Goal: Task Accomplishment & Management: Manage account settings

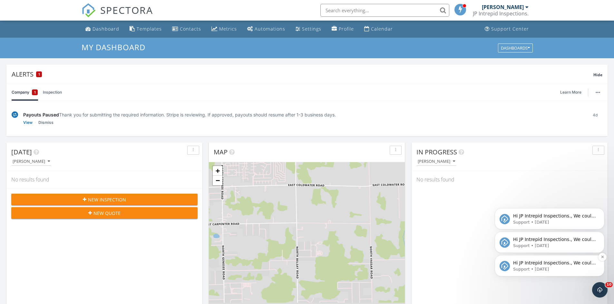
click at [537, 263] on span "Hi JP Intrepid Inspections., We could not back up your inspections to Google Dr…" at bounding box center [554, 282] width 83 height 43
click at [540, 263] on div "In Progress Jason Green No results found" at bounding box center [509, 236] width 196 height 187
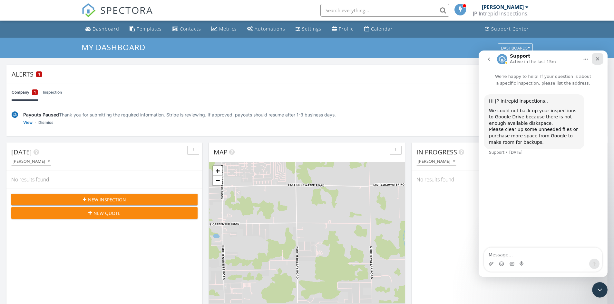
click at [597, 59] on icon "Close" at bounding box center [598, 59] width 4 height 4
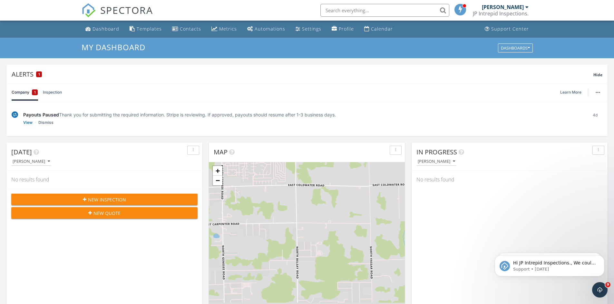
click at [519, 11] on div "JP Intrepid Inspections." at bounding box center [501, 13] width 56 height 6
click at [514, 48] on div "Dashboards" at bounding box center [515, 48] width 29 height 5
click at [511, 61] on span "My Dashboard" at bounding box center [518, 62] width 36 height 7
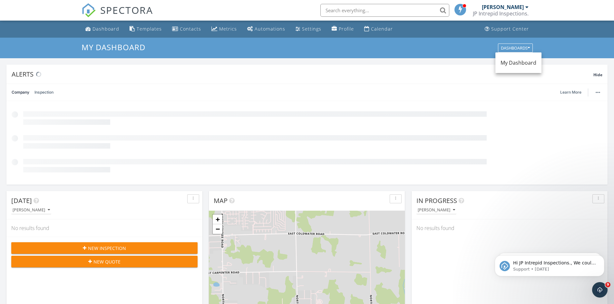
scroll to position [596, 624]
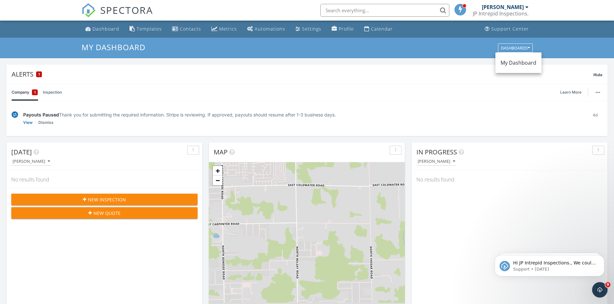
click at [516, 8] on div "[PERSON_NAME]" at bounding box center [503, 7] width 42 height 6
click at [525, 5] on div at bounding box center [526, 7] width 3 height 5
click at [527, 7] on div at bounding box center [526, 7] width 3 height 5
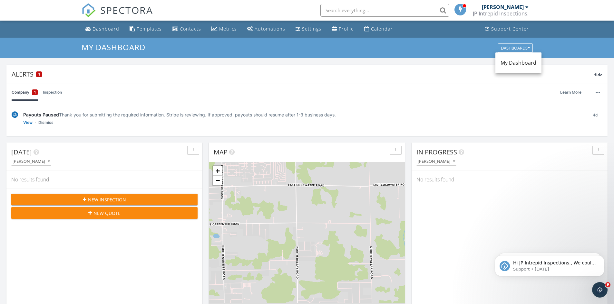
click at [527, 7] on div at bounding box center [526, 7] width 3 height 5
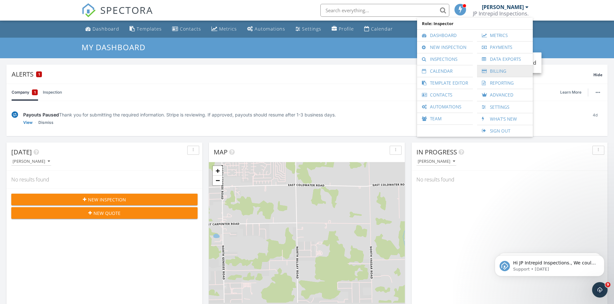
click at [499, 71] on link "Billing" at bounding box center [504, 71] width 49 height 12
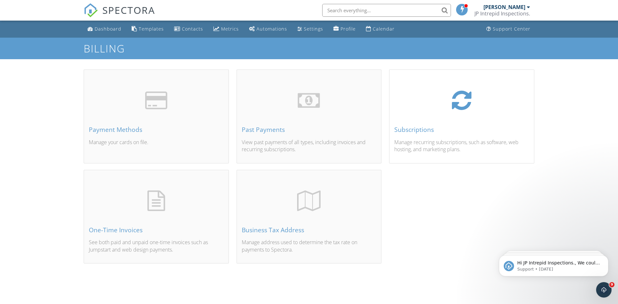
click at [409, 133] on div "Subscriptions" at bounding box center [462, 129] width 135 height 7
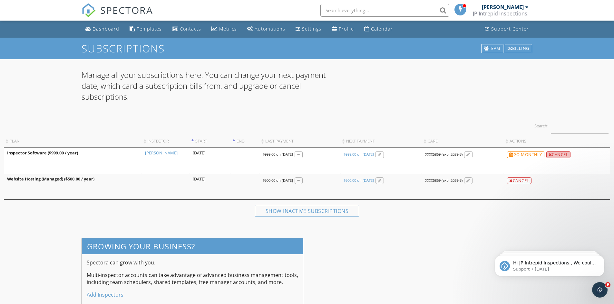
click at [553, 154] on div "Cancel" at bounding box center [558, 154] width 24 height 7
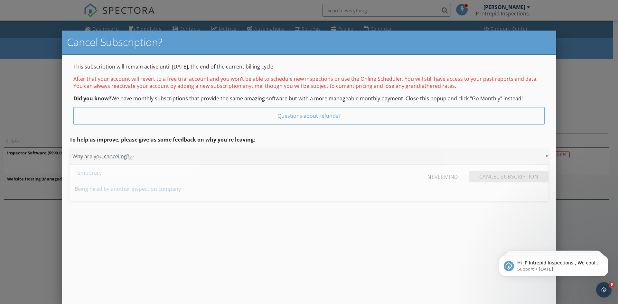
click at [489, 159] on div "▼ - Why are you canceling? - - Why are you canceling? - Temporary Being hired b…" at bounding box center [309, 157] width 479 height 16
click at [489, 159] on span "- Why are you canceling? -" at bounding box center [309, 157] width 479 height 16
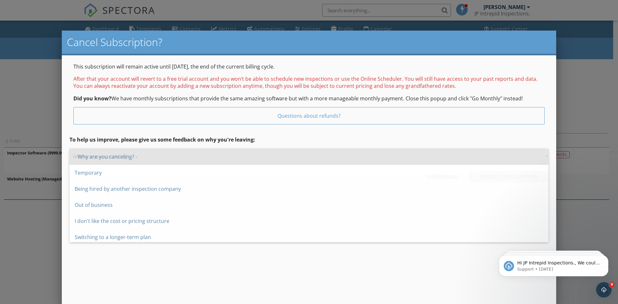
click at [487, 159] on div "▼ - Why are you canceling? - - Why are you canceling? - Temporary Being hired b…" at bounding box center [309, 157] width 479 height 16
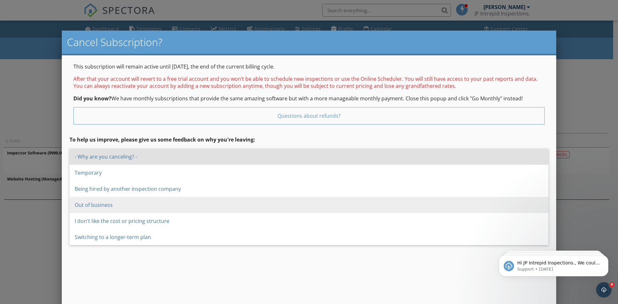
click at [409, 202] on span "Out of business" at bounding box center [309, 205] width 479 height 16
type input "Out of business"
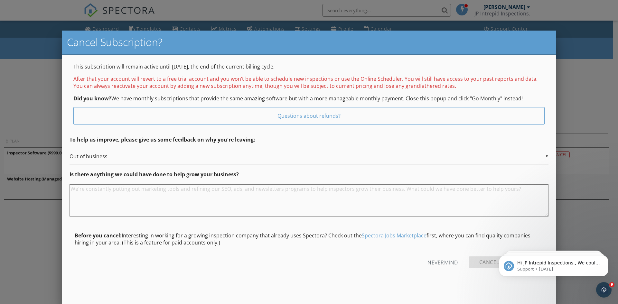
click at [409, 202] on textarea at bounding box center [309, 201] width 479 height 32
drag, startPoint x: 395, startPoint y: 197, endPoint x: 338, endPoint y: 222, distance: 61.6
click at [338, 222] on form "▼ Out of business - Why are you canceling? - Temporary Being hired by another i…" at bounding box center [309, 211] width 479 height 125
click at [272, 207] on textarea at bounding box center [309, 201] width 479 height 32
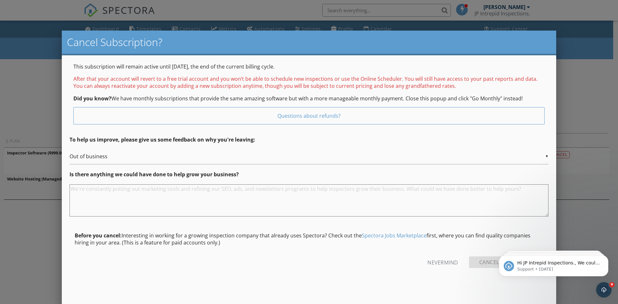
click at [272, 207] on textarea at bounding box center [309, 201] width 479 height 32
type textarea "n"
type textarea "Not sure"
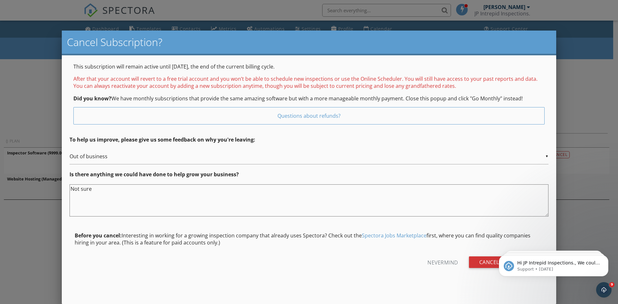
click at [354, 259] on div "Nevermind Cancel Subscription" at bounding box center [309, 265] width 479 height 16
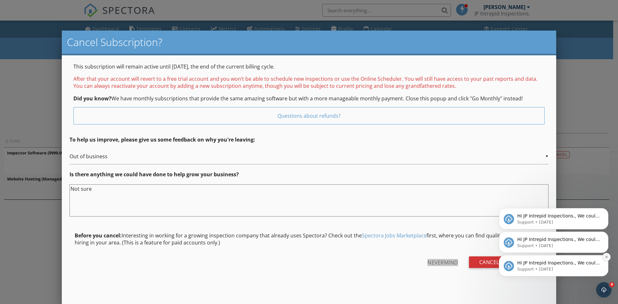
click at [609, 258] on button "Dismiss notification" at bounding box center [607, 257] width 8 height 8
click at [607, 259] on icon "Dismiss notification" at bounding box center [607, 257] width 4 height 4
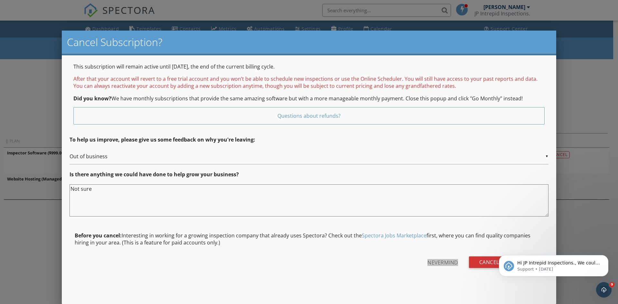
click at [607, 259] on icon "Dismiss notification" at bounding box center [607, 257] width 3 height 3
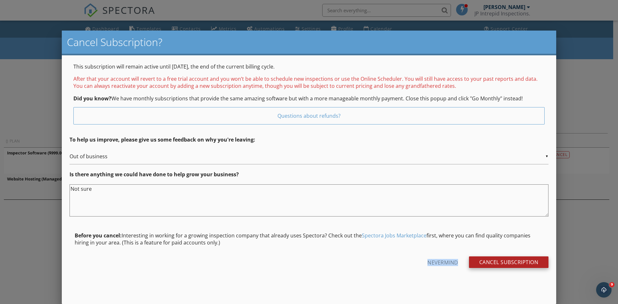
click at [541, 261] on input "Cancel Subscription" at bounding box center [509, 263] width 80 height 12
click at [0, 0] on div at bounding box center [0, 0] width 0 height 0
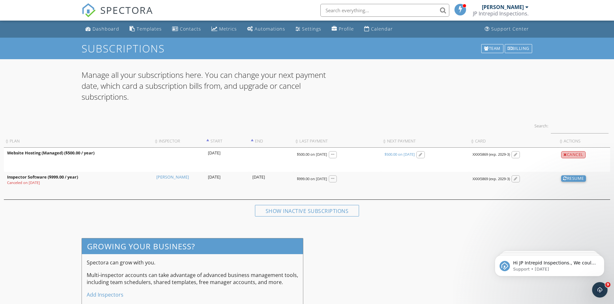
click at [569, 155] on div "Cancel" at bounding box center [573, 154] width 24 height 7
click at [572, 152] on div "Cancel" at bounding box center [573, 154] width 24 height 7
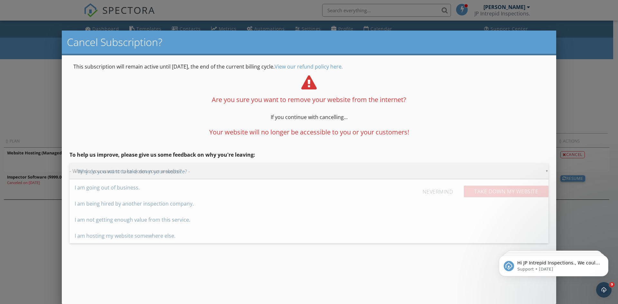
click at [535, 170] on div "▼ - Why do you want to take down your website? - - Why do you want to take down…" at bounding box center [309, 172] width 479 height 16
click at [535, 170] on span "- Why do you want to take down your website? -" at bounding box center [309, 172] width 479 height 16
click at [533, 170] on div "▼ - Why do you want to take down your website? - - Why do you want to take down…" at bounding box center [309, 172] width 479 height 16
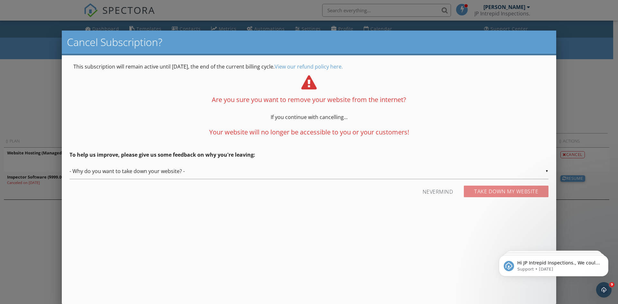
click at [454, 187] on form "▼ - Why do you want to take down your website? - - Why do you want to take down…" at bounding box center [309, 183] width 479 height 39
click at [454, 187] on div "Nevermind Take Down my Website" at bounding box center [309, 194] width 479 height 16
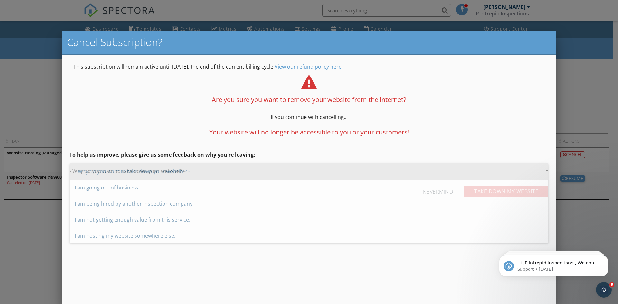
click at [451, 174] on div "▼ - Why do you want to take down your website? - - Why do you want to take down…" at bounding box center [309, 172] width 479 height 16
click at [451, 174] on span "- Why do you want to take down your website? -" at bounding box center [309, 172] width 479 height 16
click at [451, 174] on div "▼ - Why do you want to take down your website? - - Why do you want to take down…" at bounding box center [309, 172] width 479 height 16
click at [451, 174] on span "- Why do you want to take down your website? -" at bounding box center [309, 172] width 479 height 16
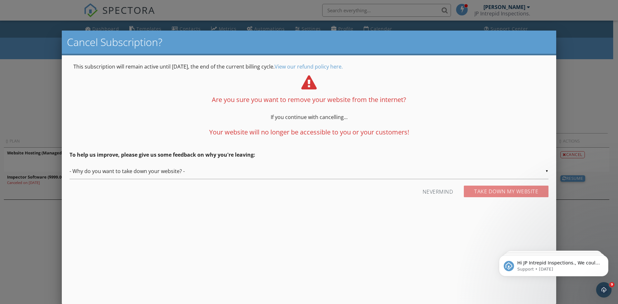
click at [451, 174] on div "▼ - Why do you want to take down your website? - - Why do you want to take down…" at bounding box center [309, 172] width 479 height 16
click at [0, 0] on span "- Why do you want to take down your website? -" at bounding box center [0, 0] width 0 height 0
click at [451, 174] on div "▼ - Why do you want to take down your website? - - Why do you want to take down…" at bounding box center [309, 172] width 479 height 16
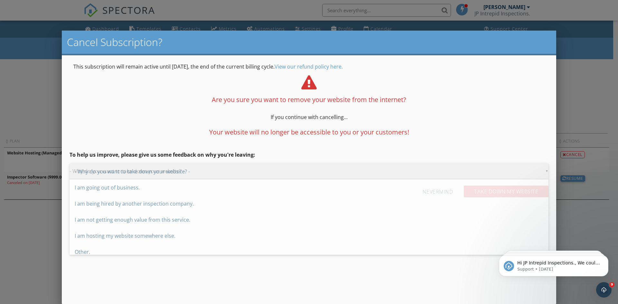
click at [451, 174] on span "- Why do you want to take down your website? -" at bounding box center [309, 172] width 479 height 16
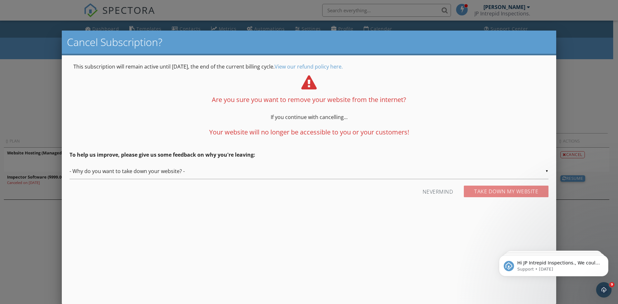
click at [451, 174] on div "▼ - Why do you want to take down your website? - - Why do you want to take down…" at bounding box center [309, 172] width 479 height 16
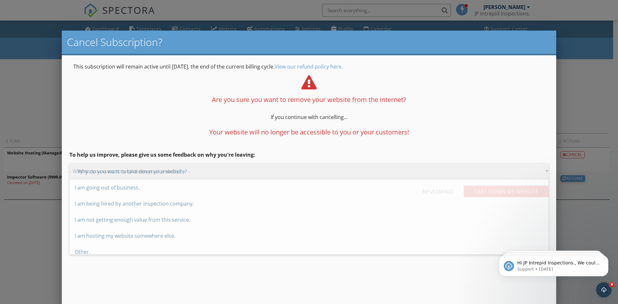
click at [451, 174] on span "- Why do you want to take down your website? -" at bounding box center [309, 172] width 479 height 16
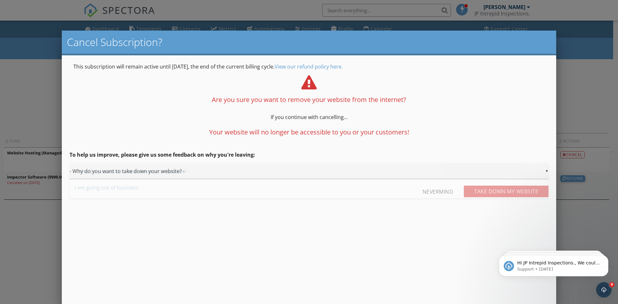
click at [451, 174] on div "▼ - Why do you want to take down your website? - - Why do you want to take down…" at bounding box center [309, 172] width 479 height 16
click at [451, 174] on span "- Why do you want to take down your website? -" at bounding box center [309, 172] width 479 height 16
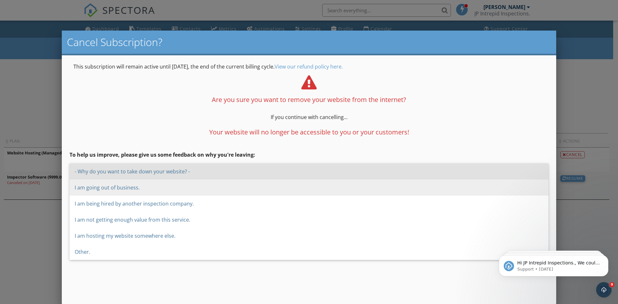
drag, startPoint x: 451, startPoint y: 174, endPoint x: 443, endPoint y: 184, distance: 12.6
click at [443, 179] on div "▼ - Why do you want to take down your website? - - Why do you want to take down…" at bounding box center [309, 172] width 479 height 16
click at [443, 184] on span "I am going out of business." at bounding box center [309, 188] width 479 height 16
type input "I am going out of business."
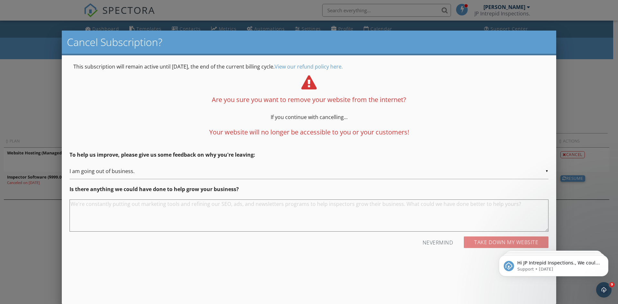
click at [432, 207] on textarea at bounding box center [309, 216] width 479 height 32
type textarea "Unsure."
click at [487, 244] on input "Take Down my Website" at bounding box center [506, 243] width 85 height 12
click at [0, 0] on div at bounding box center [0, 0] width 0 height 0
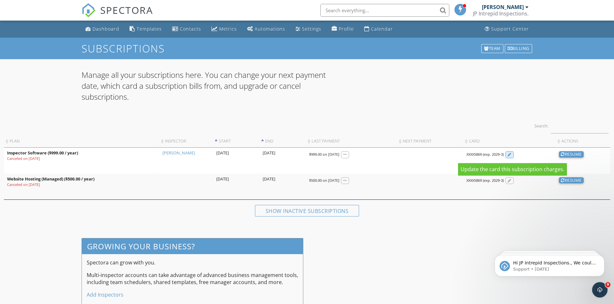
click at [511, 155] on div at bounding box center [509, 155] width 4 height 4
click at [0, 0] on div at bounding box center [0, 0] width 0 height 0
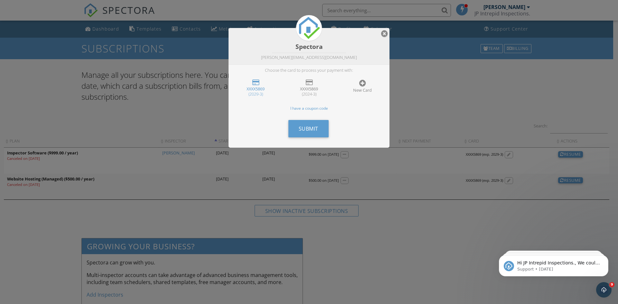
click at [382, 33] on div at bounding box center [384, 34] width 7 height 8
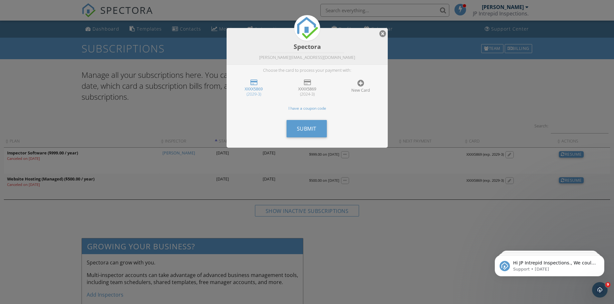
click at [382, 33] on body "SPECTORA [PERSON_NAME] JP Intrepid Inspections. Role: Inspector Dashboard New I…" at bounding box center [307, 157] width 614 height 315
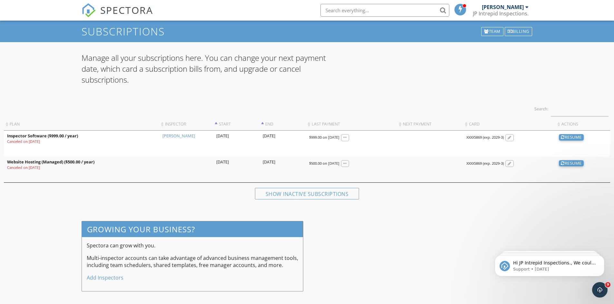
scroll to position [17, 0]
click at [513, 6] on div "[PERSON_NAME]" at bounding box center [503, 7] width 42 height 6
click at [527, 7] on div at bounding box center [526, 7] width 3 height 5
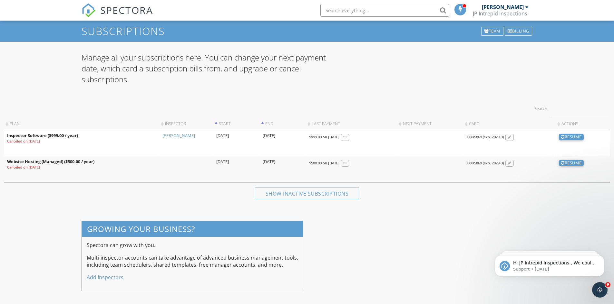
click at [527, 7] on div at bounding box center [526, 7] width 3 height 5
click at [526, 8] on div at bounding box center [526, 7] width 3 height 5
click at [496, 6] on div "[PERSON_NAME]" at bounding box center [503, 7] width 42 height 6
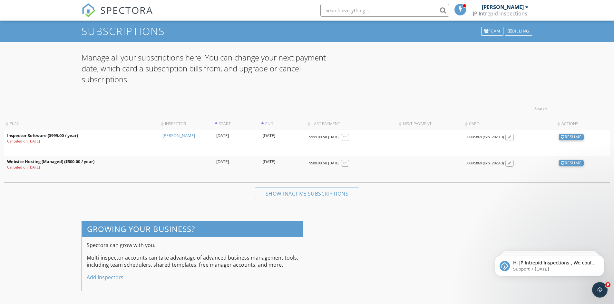
click at [496, 6] on div "[PERSON_NAME]" at bounding box center [503, 7] width 42 height 6
click at [504, 29] on div "Billing" at bounding box center [517, 31] width 27 height 9
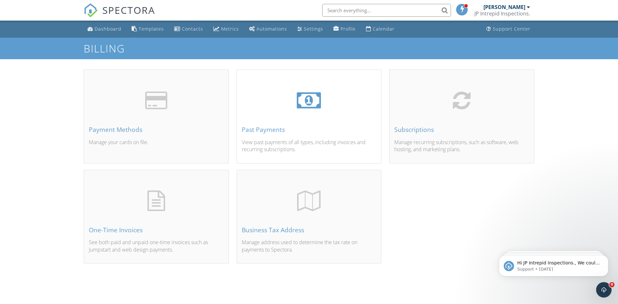
click at [272, 136] on div "Past Payments View past payments of all types, including invoices and recurring…" at bounding box center [309, 124] width 145 height 78
click at [0, 0] on div at bounding box center [0, 0] width 0 height 0
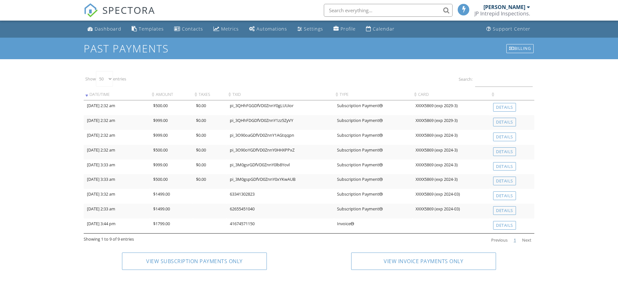
select select "50"
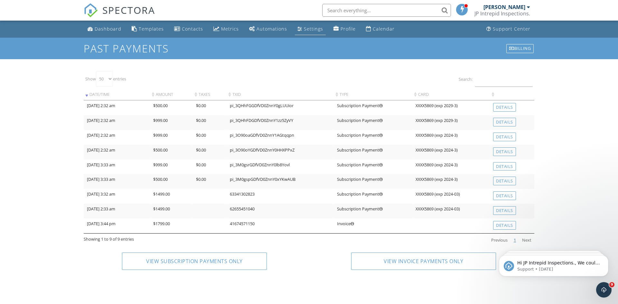
click at [314, 30] on div "Settings" at bounding box center [313, 29] width 19 height 6
click at [0, 0] on div at bounding box center [0, 0] width 0 height 0
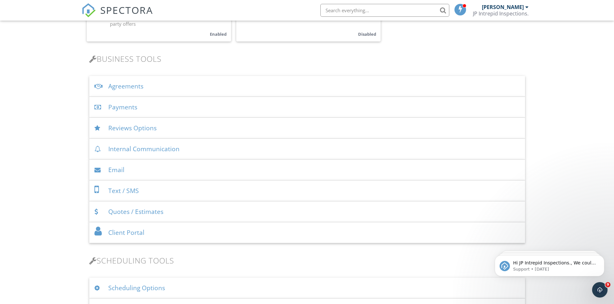
scroll to position [215, 0]
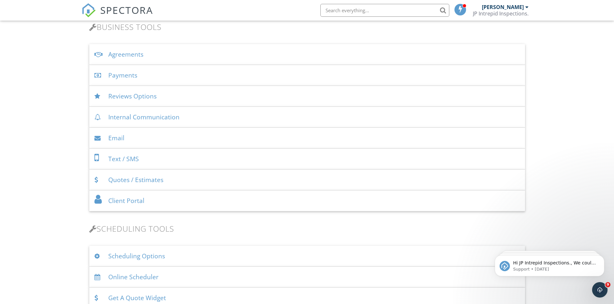
click at [163, 74] on div "Payments" at bounding box center [306, 75] width 435 height 21
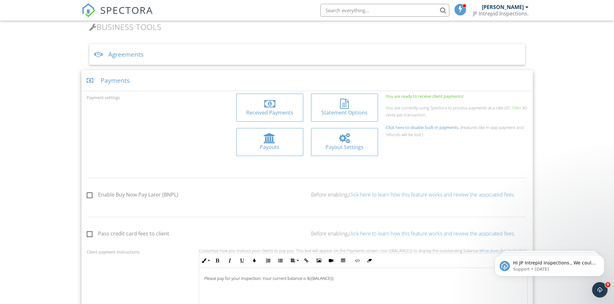
click at [261, 150] on div "Payouts" at bounding box center [269, 147] width 57 height 7
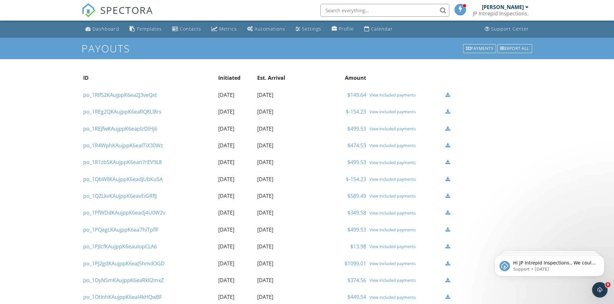
click at [239, 142] on td "2025-03-20" at bounding box center [235, 145] width 39 height 17
click at [100, 25] on link "Dashboard" at bounding box center [102, 29] width 39 height 12
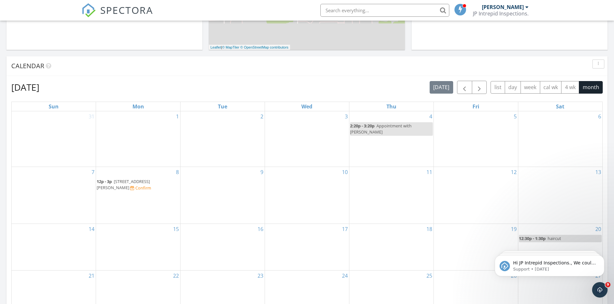
scroll to position [279, 0]
click at [462, 92] on span "button" at bounding box center [464, 88] width 8 height 8
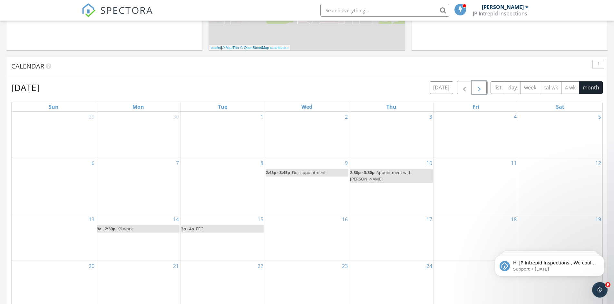
click at [475, 90] on span "button" at bounding box center [479, 88] width 8 height 8
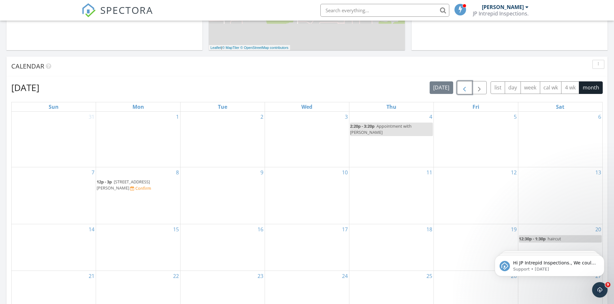
click at [468, 88] on button "button" at bounding box center [464, 87] width 15 height 13
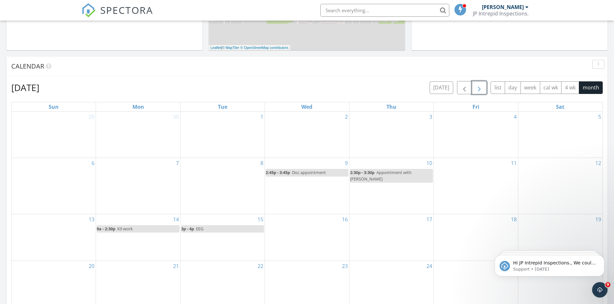
click at [477, 88] on span "button" at bounding box center [479, 88] width 8 height 8
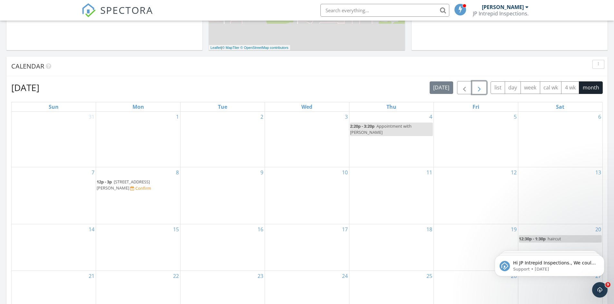
click at [473, 86] on button "button" at bounding box center [479, 87] width 15 height 13
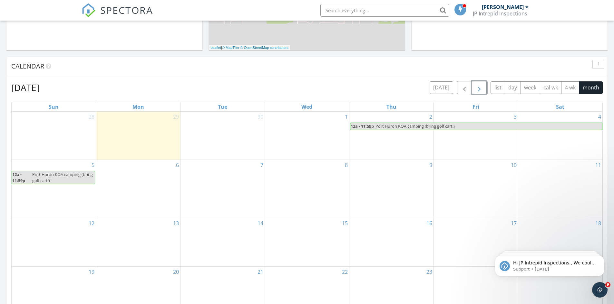
click at [473, 86] on button "button" at bounding box center [479, 87] width 15 height 13
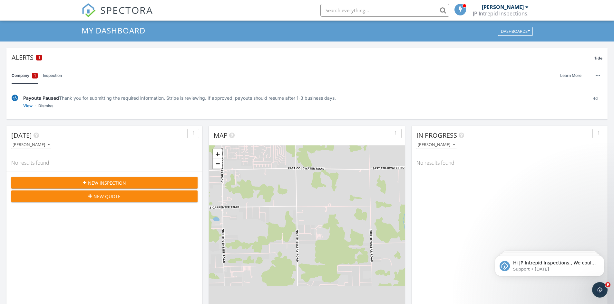
scroll to position [0, 0]
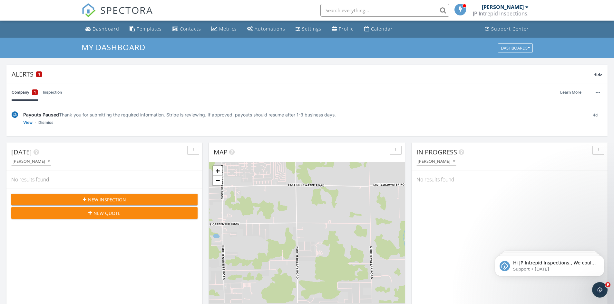
click at [303, 33] on link "Settings" at bounding box center [308, 29] width 31 height 12
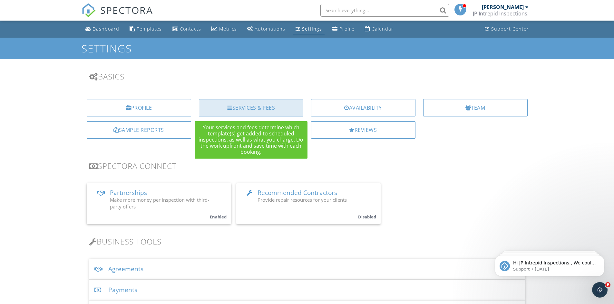
click at [256, 106] on div "Services & Fees" at bounding box center [251, 107] width 104 height 17
click at [0, 0] on div at bounding box center [0, 0] width 0 height 0
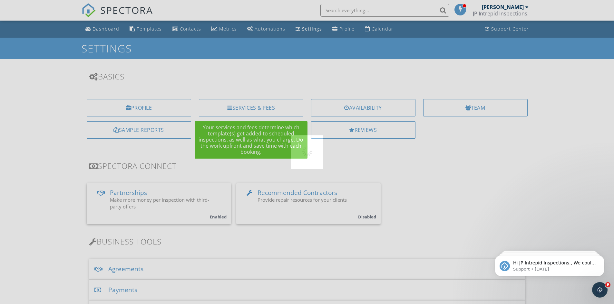
click at [256, 106] on div at bounding box center [307, 152] width 614 height 304
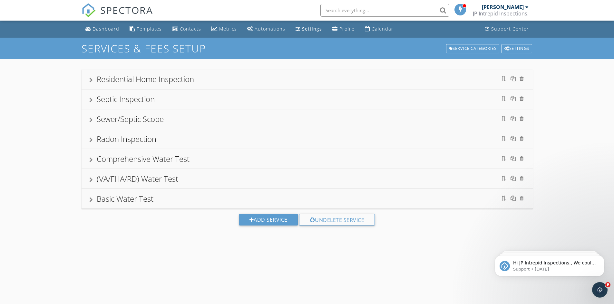
click at [519, 6] on div "[PERSON_NAME]" at bounding box center [503, 7] width 42 height 6
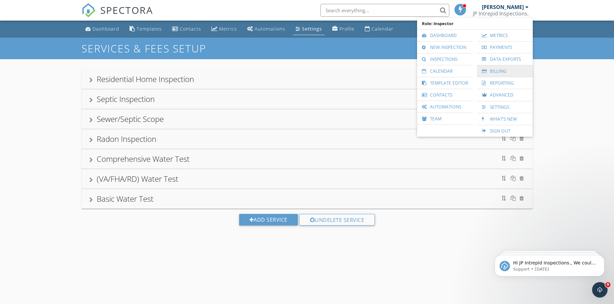
click at [488, 67] on link "Billing" at bounding box center [504, 71] width 49 height 12
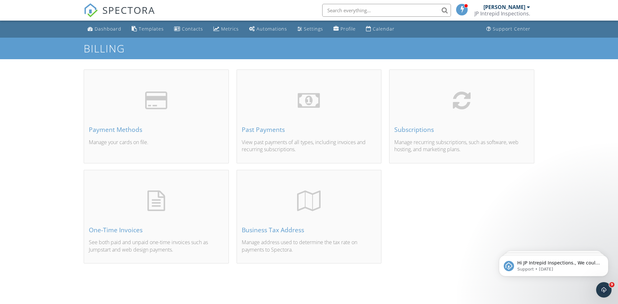
click at [203, 152] on p "Manage your cards on file." at bounding box center [156, 146] width 135 height 14
click at [0, 0] on div at bounding box center [0, 0] width 0 height 0
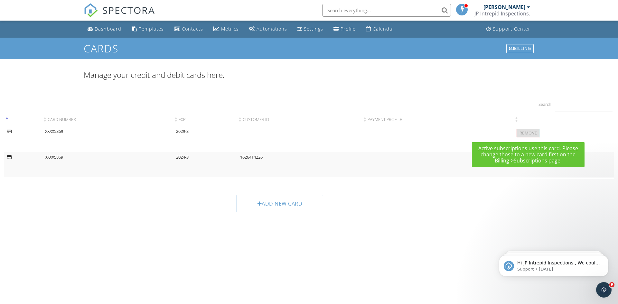
click at [526, 133] on div "Remove" at bounding box center [529, 133] width 24 height 9
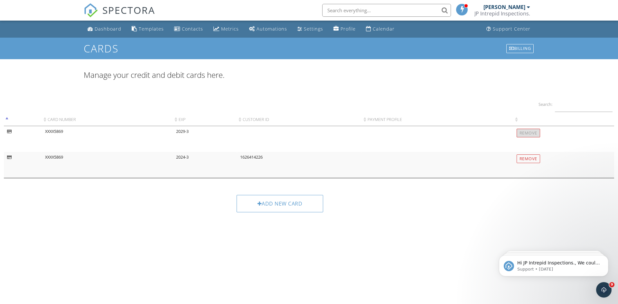
click at [503, 138] on td at bounding box center [438, 139] width 152 height 26
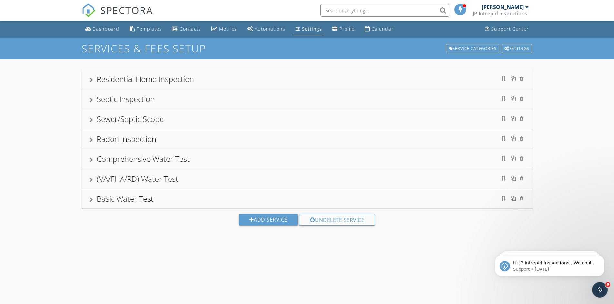
click at [520, 6] on div "[PERSON_NAME]" at bounding box center [503, 7] width 42 height 6
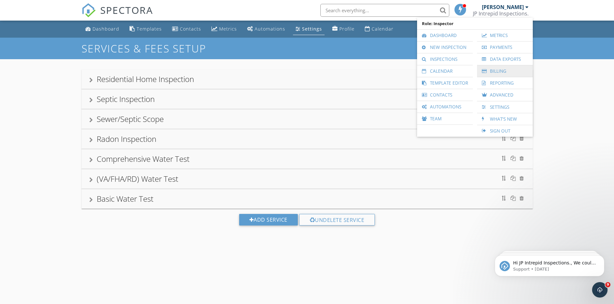
click at [485, 69] on div at bounding box center [485, 71] width 6 height 5
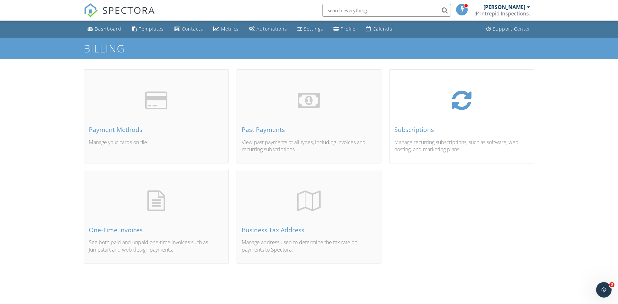
click at [435, 88] on div "Subscriptions Manage recurring subscriptions, such as software, web hosting, an…" at bounding box center [462, 124] width 145 height 78
click at [0, 0] on div at bounding box center [0, 0] width 0 height 0
